Goal: Task Accomplishment & Management: Use online tool/utility

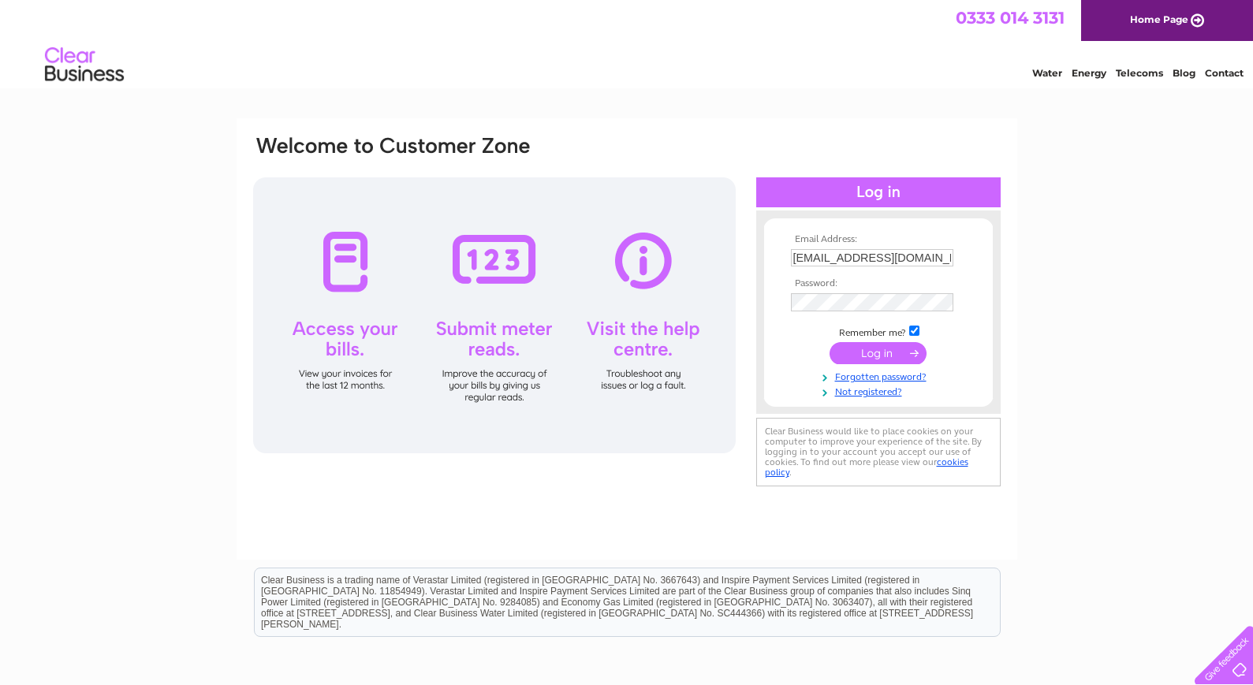
click at [505, 255] on div at bounding box center [494, 315] width 482 height 276
click at [892, 352] on input "submit" at bounding box center [877, 353] width 97 height 22
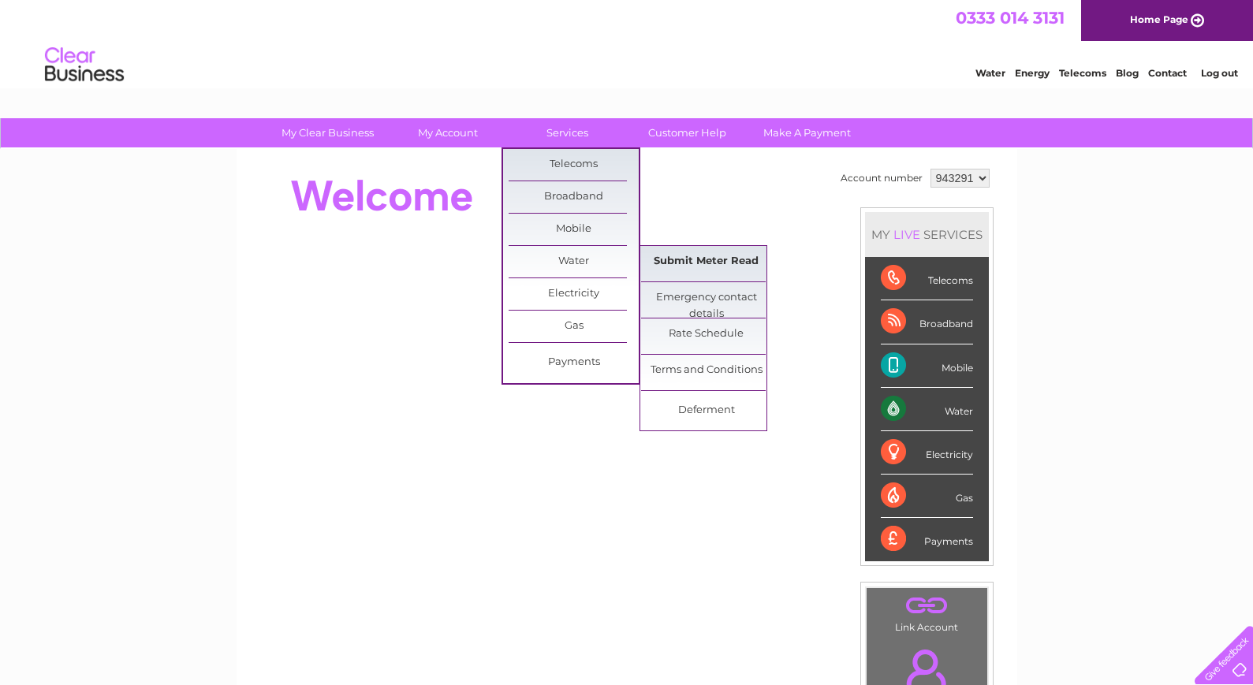
click at [671, 270] on link "Submit Meter Read" at bounding box center [706, 262] width 130 height 32
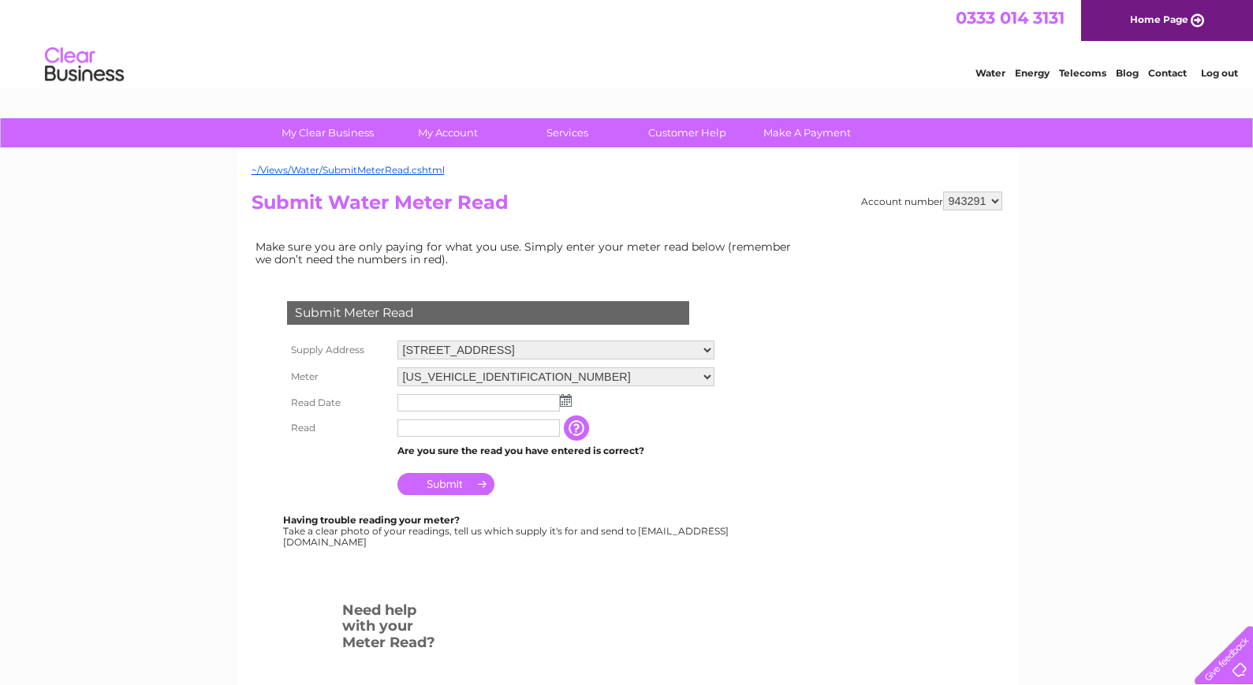
click at [567, 404] on img at bounding box center [566, 400] width 12 height 13
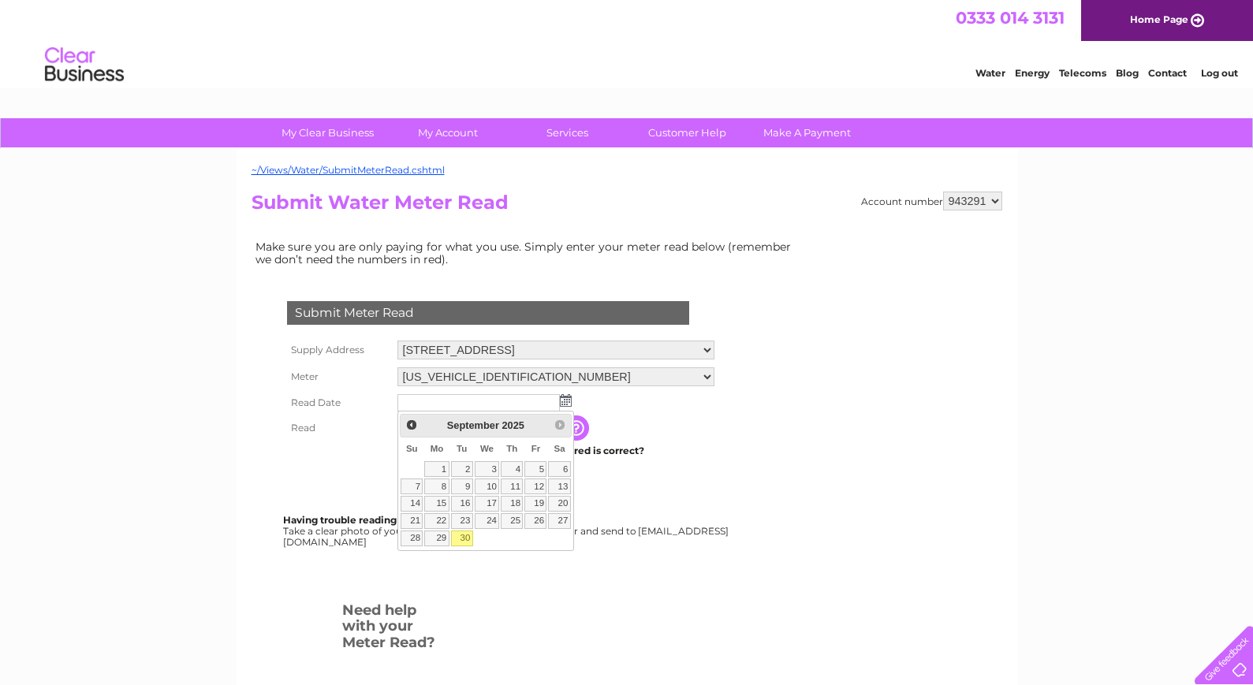
click at [465, 537] on link "30" at bounding box center [462, 539] width 22 height 16
type input "2025/09/30"
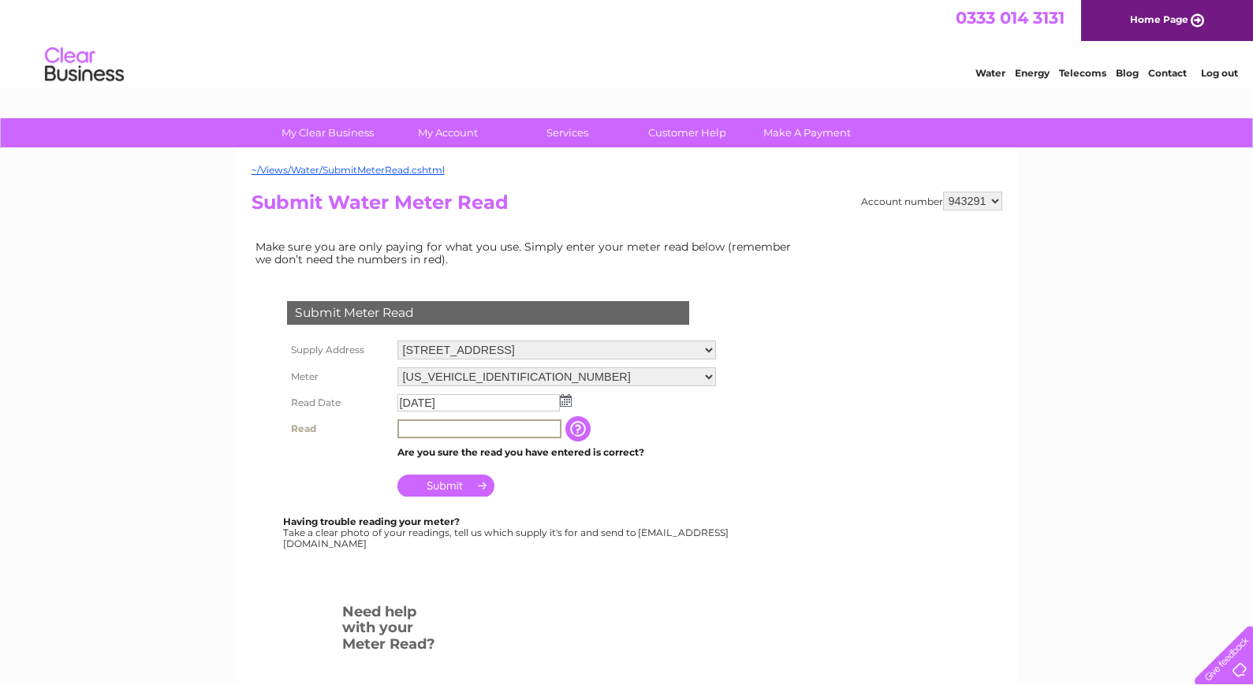
click at [428, 423] on input "text" at bounding box center [479, 428] width 164 height 19
type input "10862"
click at [434, 489] on input "Submit" at bounding box center [445, 484] width 97 height 22
